Goal: Information Seeking & Learning: Find specific fact

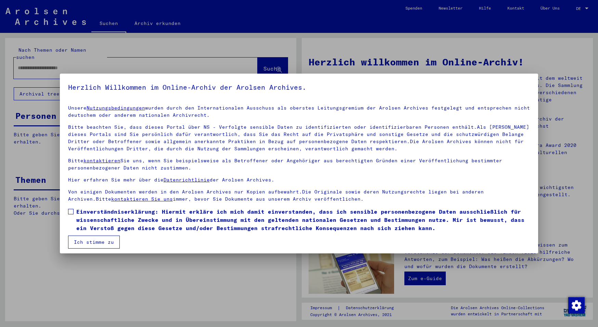
click at [73, 210] on span at bounding box center [70, 211] width 5 height 5
click at [88, 240] on button "Ich stimme zu" at bounding box center [94, 241] width 52 height 13
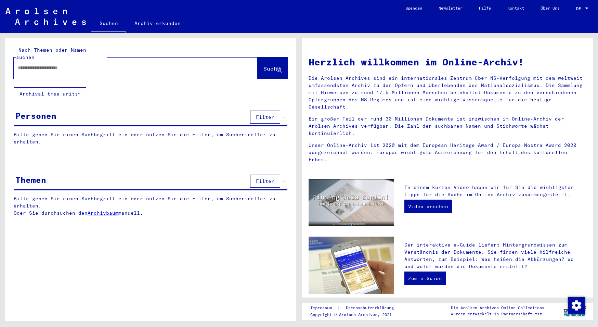
click at [108, 64] on input "text" at bounding box center [127, 67] width 219 height 7
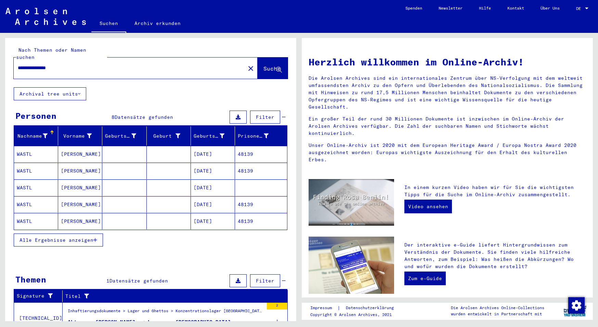
click at [249, 150] on mat-cell "48139" at bounding box center [261, 154] width 52 height 16
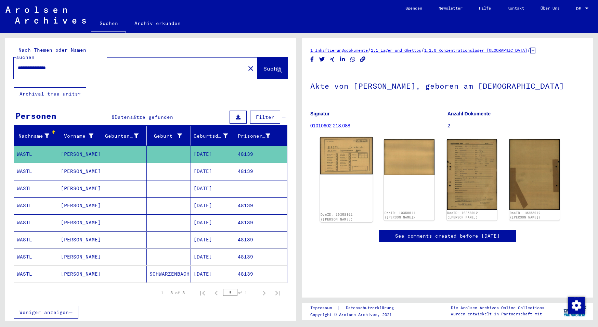
click at [342, 160] on img at bounding box center [346, 155] width 53 height 37
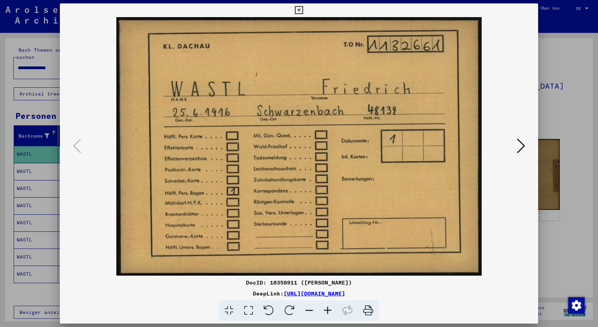
click at [523, 142] on icon at bounding box center [521, 146] width 8 height 16
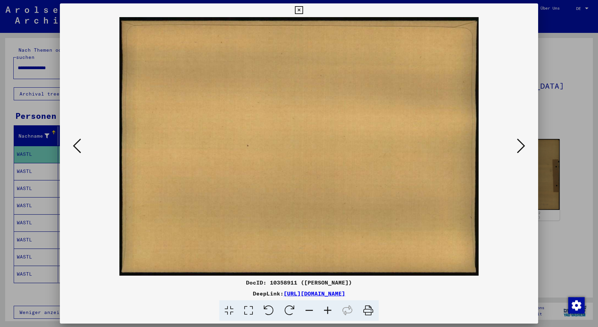
click at [523, 142] on icon at bounding box center [521, 146] width 8 height 16
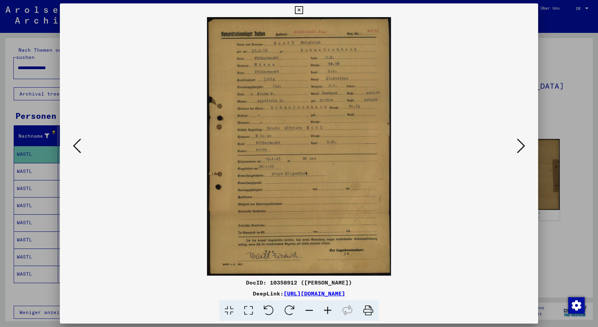
click at [523, 142] on icon at bounding box center [521, 146] width 8 height 16
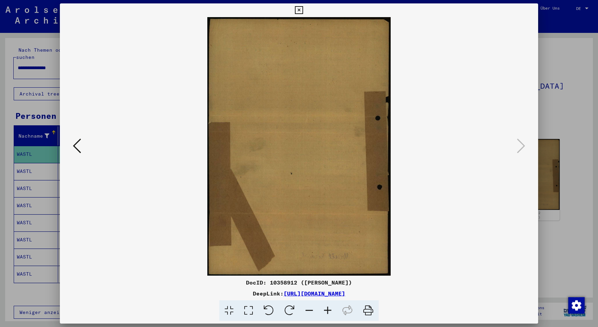
click at [76, 149] on icon at bounding box center [77, 146] width 8 height 16
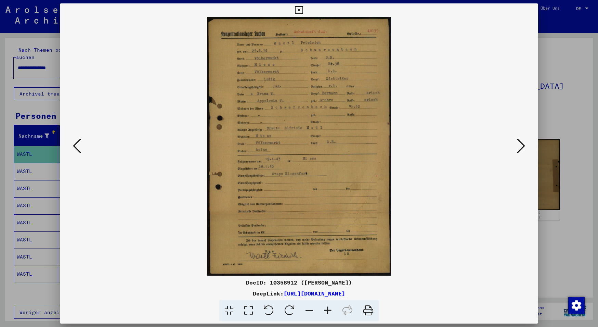
click at [304, 151] on img at bounding box center [299, 146] width 432 height 258
click at [250, 203] on img at bounding box center [299, 146] width 432 height 258
click at [521, 145] on icon at bounding box center [521, 146] width 8 height 16
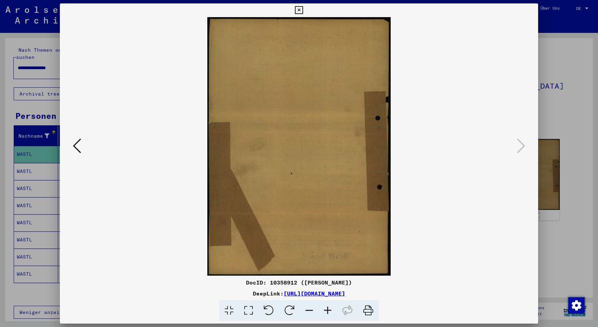
click at [303, 10] on icon at bounding box center [299, 10] width 8 height 8
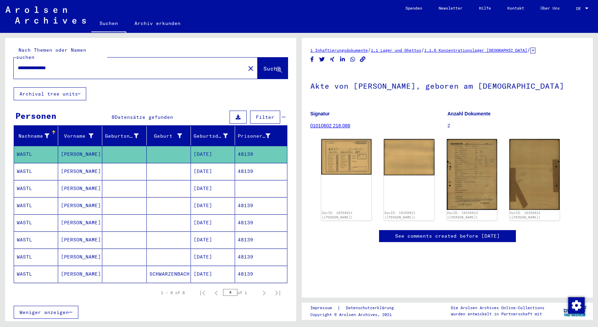
click at [256, 166] on mat-cell "48139" at bounding box center [261, 171] width 52 height 17
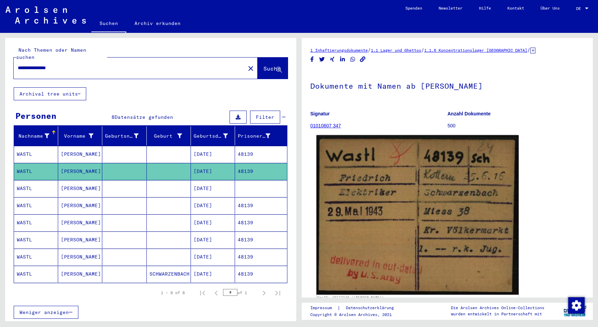
click at [443, 203] on img at bounding box center [417, 214] width 202 height 159
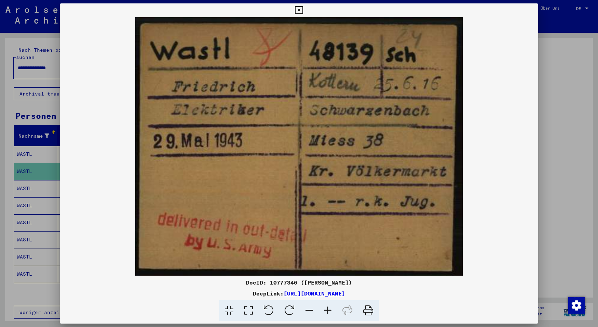
click at [236, 133] on img at bounding box center [299, 146] width 478 height 258
click at [303, 9] on icon at bounding box center [299, 10] width 8 height 8
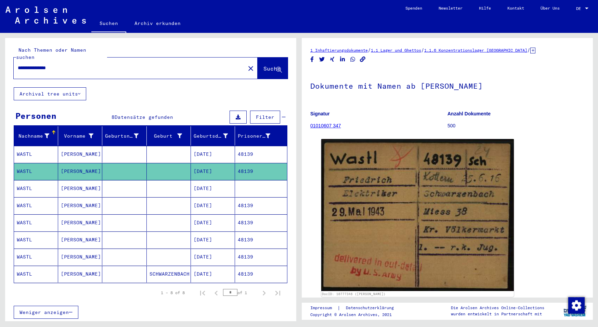
click at [251, 197] on mat-cell "48139" at bounding box center [261, 205] width 52 height 17
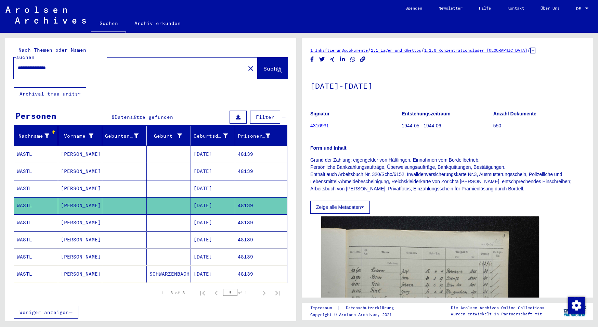
click at [245, 214] on mat-cell "48139" at bounding box center [261, 222] width 52 height 17
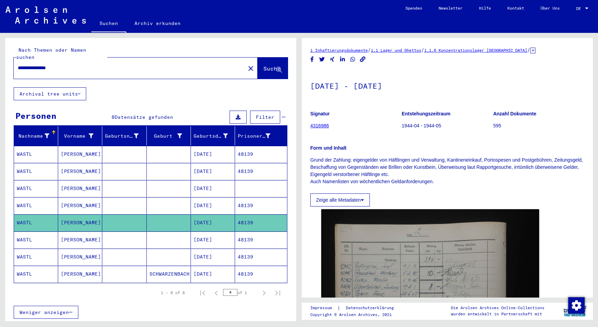
click at [240, 234] on mat-cell "48139" at bounding box center [261, 239] width 52 height 17
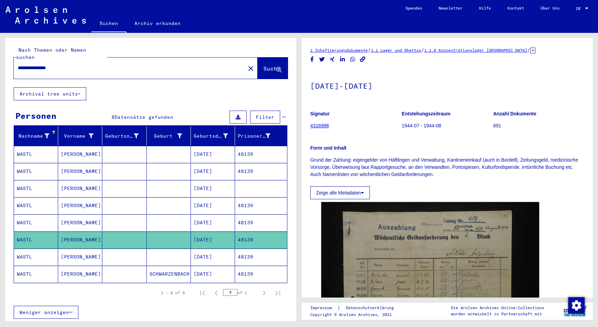
click at [246, 248] on mat-cell "48139" at bounding box center [261, 256] width 52 height 17
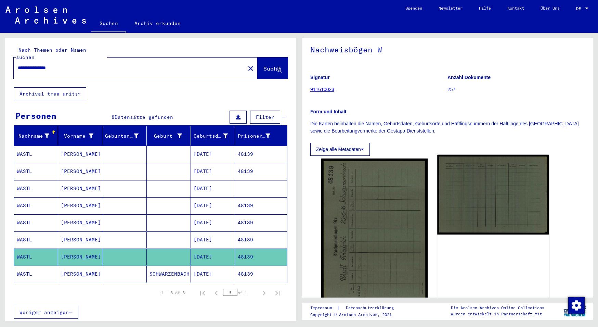
scroll to position [74, 0]
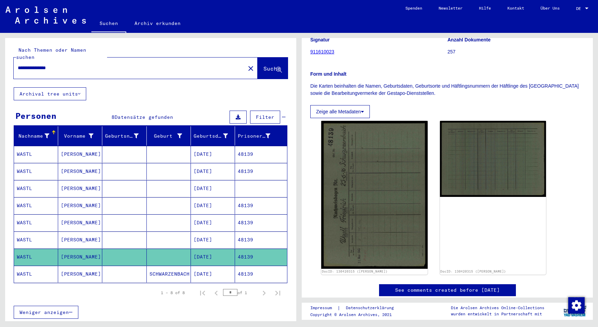
click at [254, 268] on mat-cell "48139" at bounding box center [261, 273] width 52 height 17
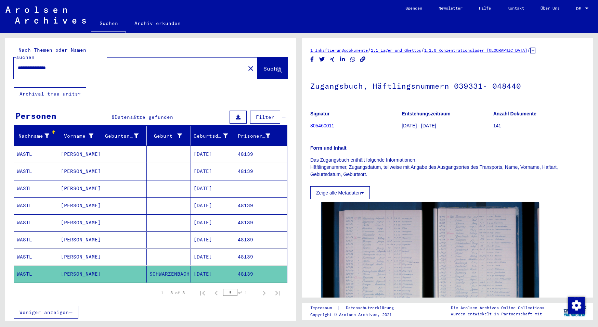
drag, startPoint x: 69, startPoint y: 62, endPoint x: 0, endPoint y: 57, distance: 69.6
click at [18, 64] on input "**********" at bounding box center [129, 67] width 223 height 7
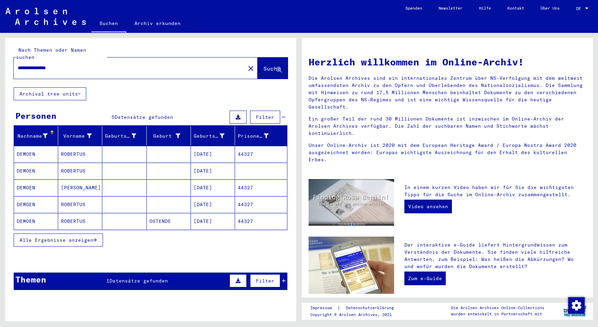
click at [242, 147] on mat-cell "44327" at bounding box center [261, 154] width 52 height 16
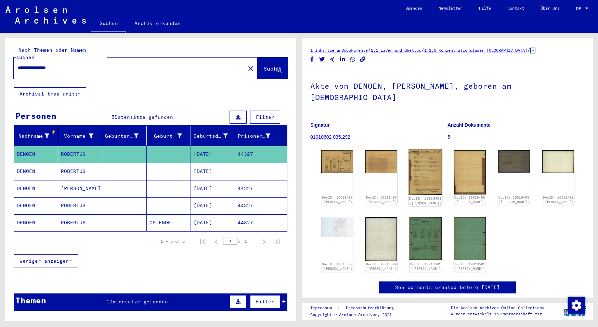
click at [419, 169] on img at bounding box center [426, 172] width 34 height 46
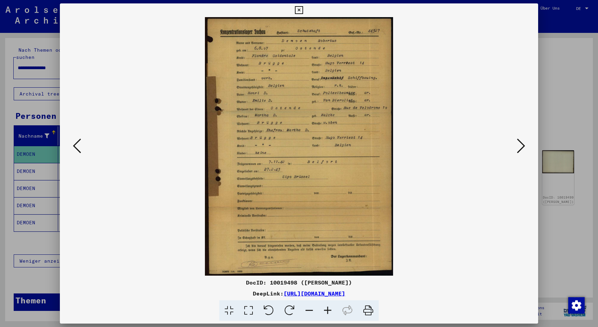
click at [323, 174] on img at bounding box center [299, 146] width 432 height 258
click at [274, 193] on img at bounding box center [299, 146] width 432 height 258
click at [291, 164] on img at bounding box center [299, 146] width 432 height 258
click at [243, 138] on img at bounding box center [299, 146] width 432 height 258
click at [519, 148] on icon at bounding box center [521, 146] width 8 height 16
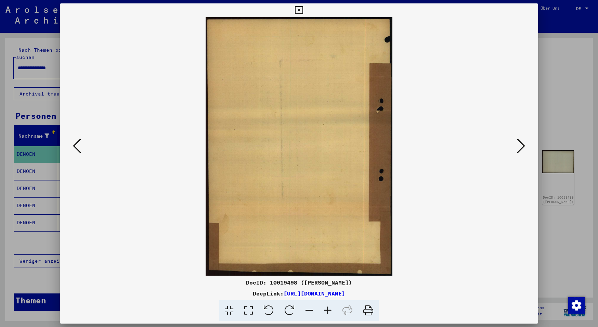
click at [519, 148] on icon at bounding box center [521, 146] width 8 height 16
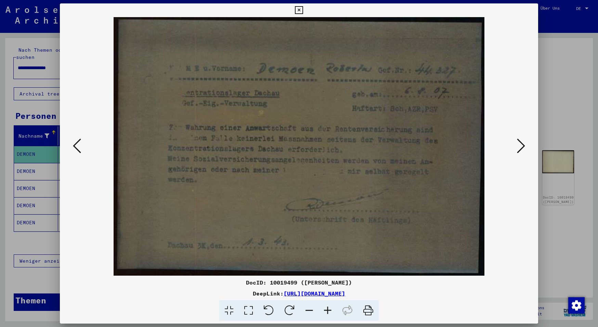
click at [519, 148] on icon at bounding box center [521, 146] width 8 height 16
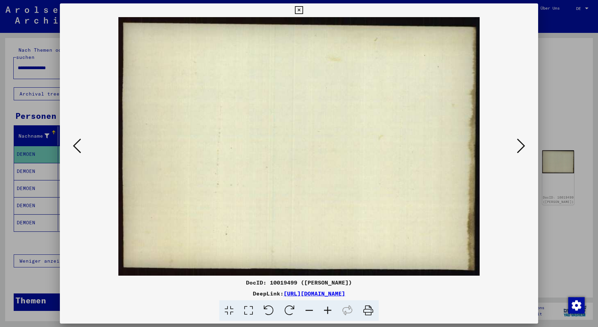
click at [519, 148] on icon at bounding box center [521, 146] width 8 height 16
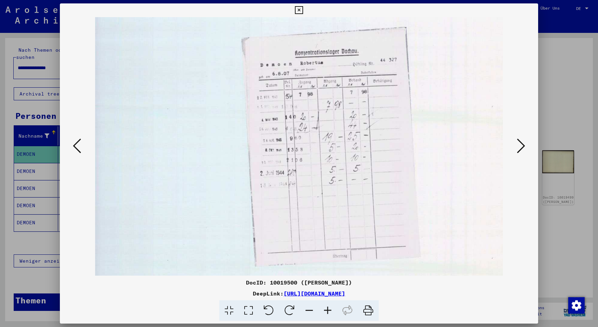
click at [519, 148] on icon at bounding box center [521, 146] width 8 height 16
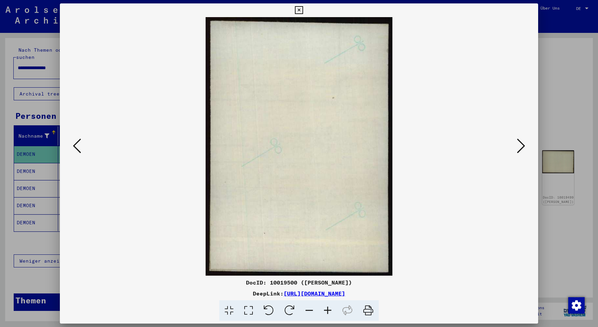
click at [519, 148] on icon at bounding box center [521, 146] width 8 height 16
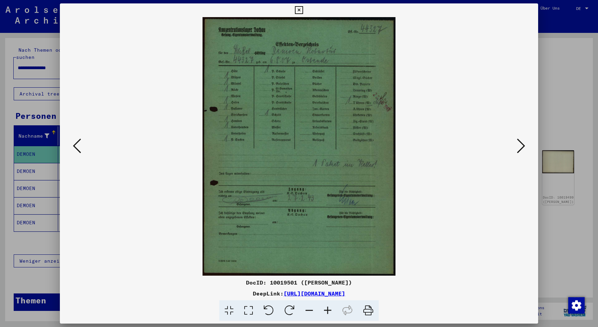
click at [519, 148] on icon at bounding box center [521, 146] width 8 height 16
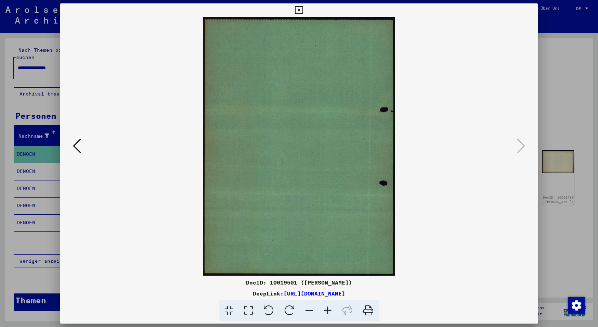
click at [303, 8] on icon at bounding box center [299, 10] width 8 height 8
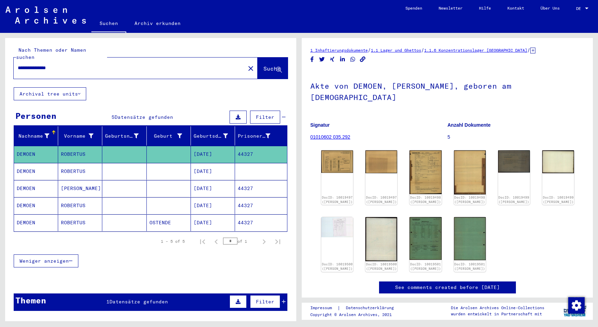
click at [251, 180] on mat-cell "44327" at bounding box center [261, 188] width 52 height 17
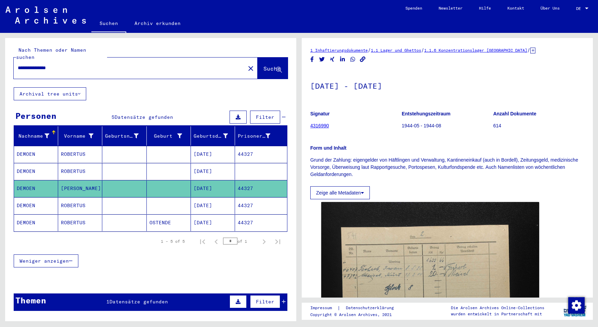
click at [251, 198] on mat-cell "44327" at bounding box center [261, 205] width 52 height 17
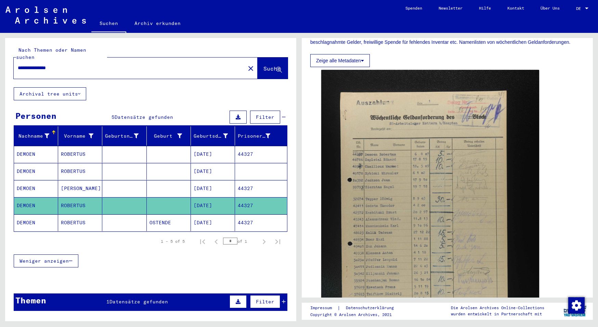
scroll to position [111, 0]
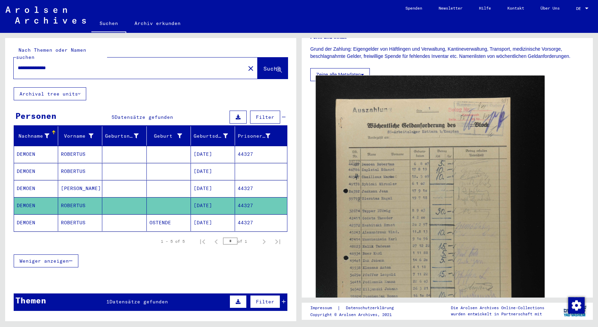
click at [433, 228] on img at bounding box center [430, 248] width 229 height 344
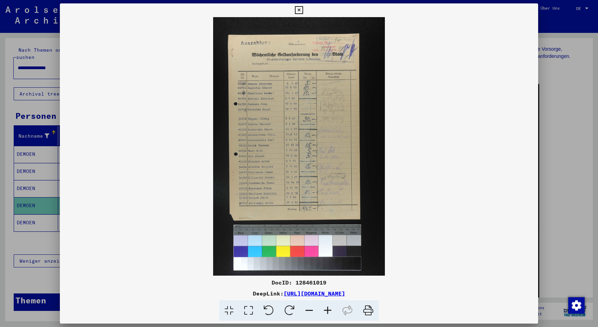
click at [251, 137] on img at bounding box center [299, 146] width 478 height 258
click at [278, 135] on img at bounding box center [299, 146] width 478 height 258
click at [303, 10] on icon at bounding box center [299, 10] width 8 height 8
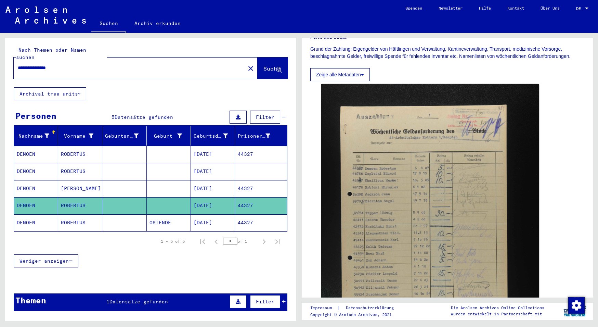
click at [246, 198] on mat-cell "44327" at bounding box center [261, 205] width 52 height 17
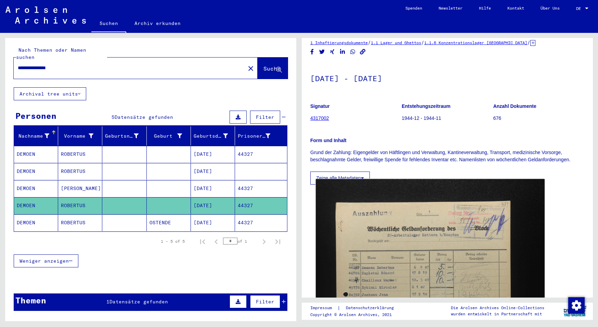
scroll to position [0, 0]
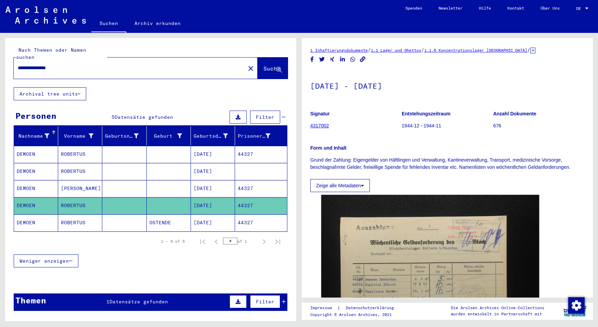
click at [243, 214] on mat-cell "44327" at bounding box center [261, 222] width 52 height 17
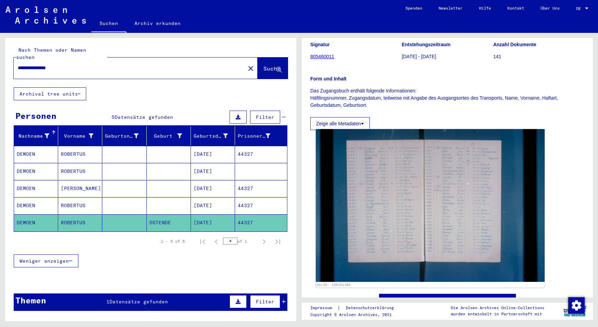
scroll to position [74, 0]
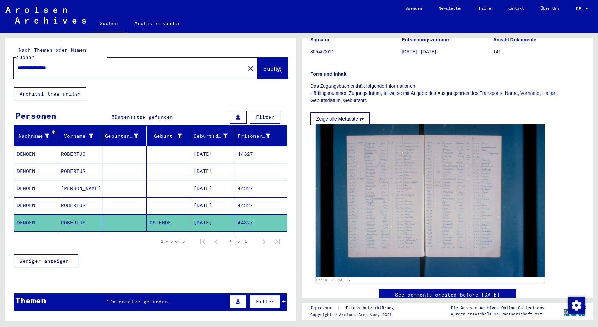
click at [402, 189] on img at bounding box center [430, 200] width 229 height 153
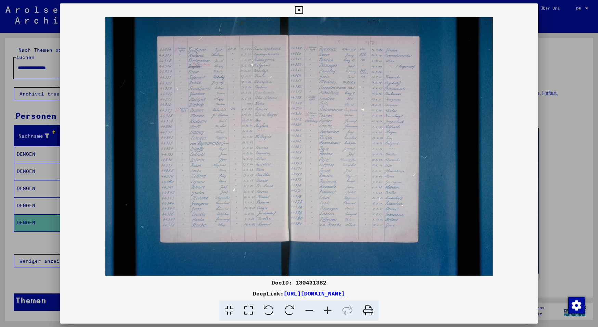
click at [303, 9] on icon at bounding box center [299, 10] width 8 height 8
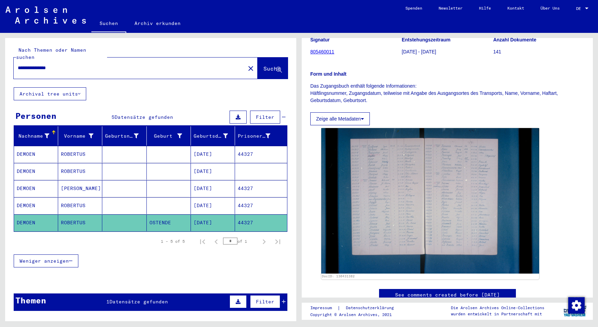
drag, startPoint x: 73, startPoint y: 59, endPoint x: 10, endPoint y: 64, distance: 62.8
click at [18, 64] on input "**********" at bounding box center [129, 67] width 223 height 7
click at [76, 64] on input "**********" at bounding box center [129, 67] width 223 height 7
drag, startPoint x: 74, startPoint y: 59, endPoint x: -10, endPoint y: 60, distance: 84.2
click at [18, 64] on input "**********" at bounding box center [129, 67] width 223 height 7
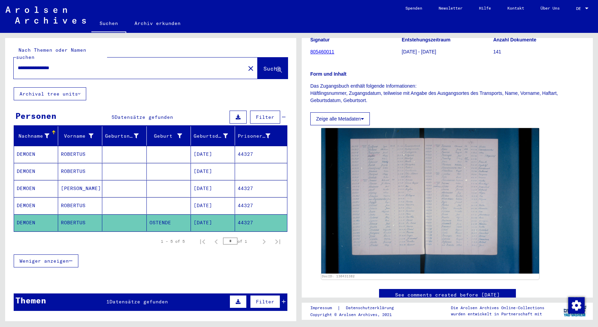
type input "**********"
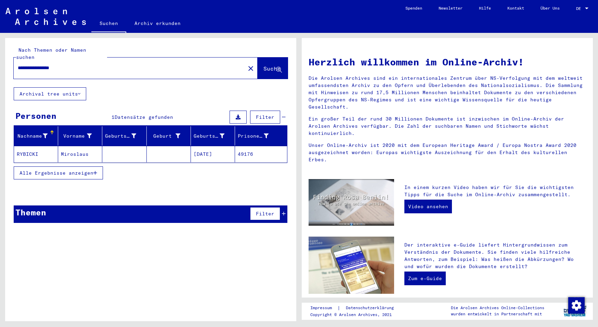
click at [250, 148] on mat-cell "49176" at bounding box center [261, 154] width 52 height 16
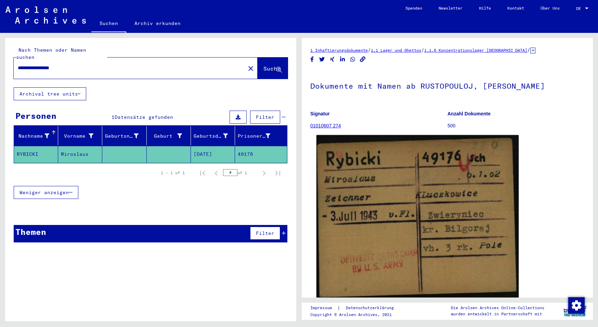
click at [379, 207] on img at bounding box center [417, 216] width 202 height 162
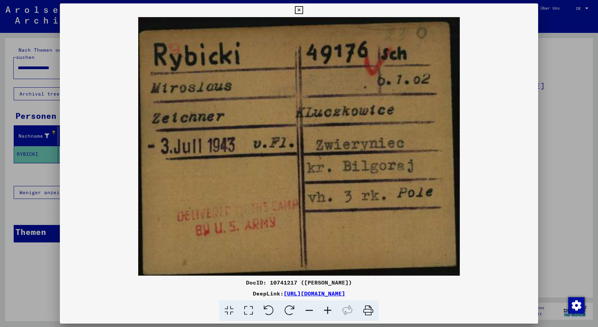
click at [234, 203] on img at bounding box center [299, 146] width 478 height 258
click at [303, 9] on icon at bounding box center [299, 10] width 8 height 8
